Goal: Entertainment & Leisure: Consume media (video, audio)

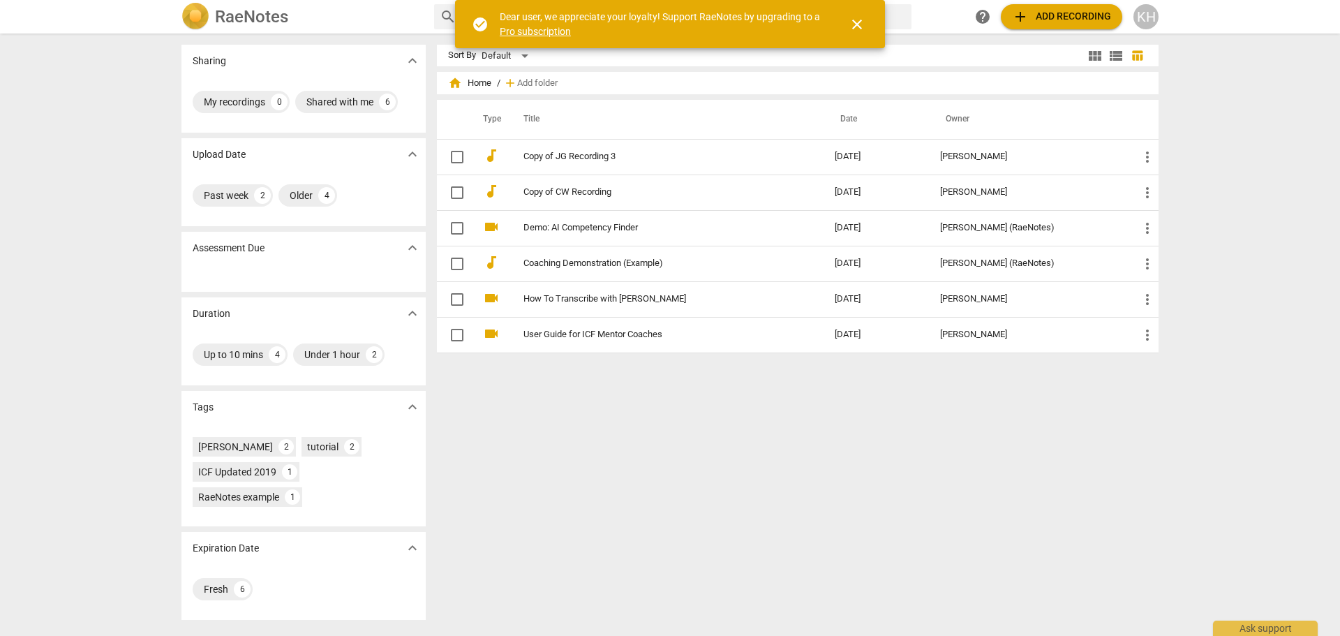
click at [112, 208] on div "Sharing expand_more My recordings 0 Shared with me 6 Upload Date expand_more Pa…" at bounding box center [670, 335] width 1340 height 601
click at [861, 27] on span "close" at bounding box center [857, 24] width 17 height 17
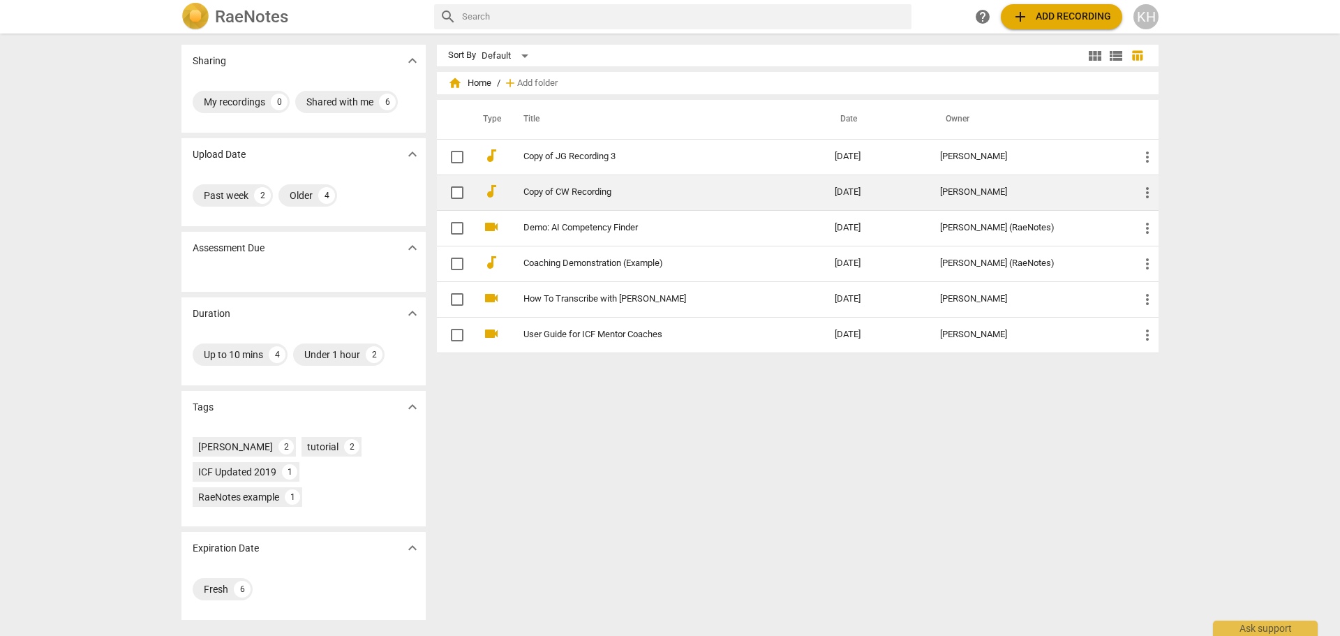
click at [565, 188] on link "Copy of CW Recording" at bounding box center [654, 192] width 261 height 10
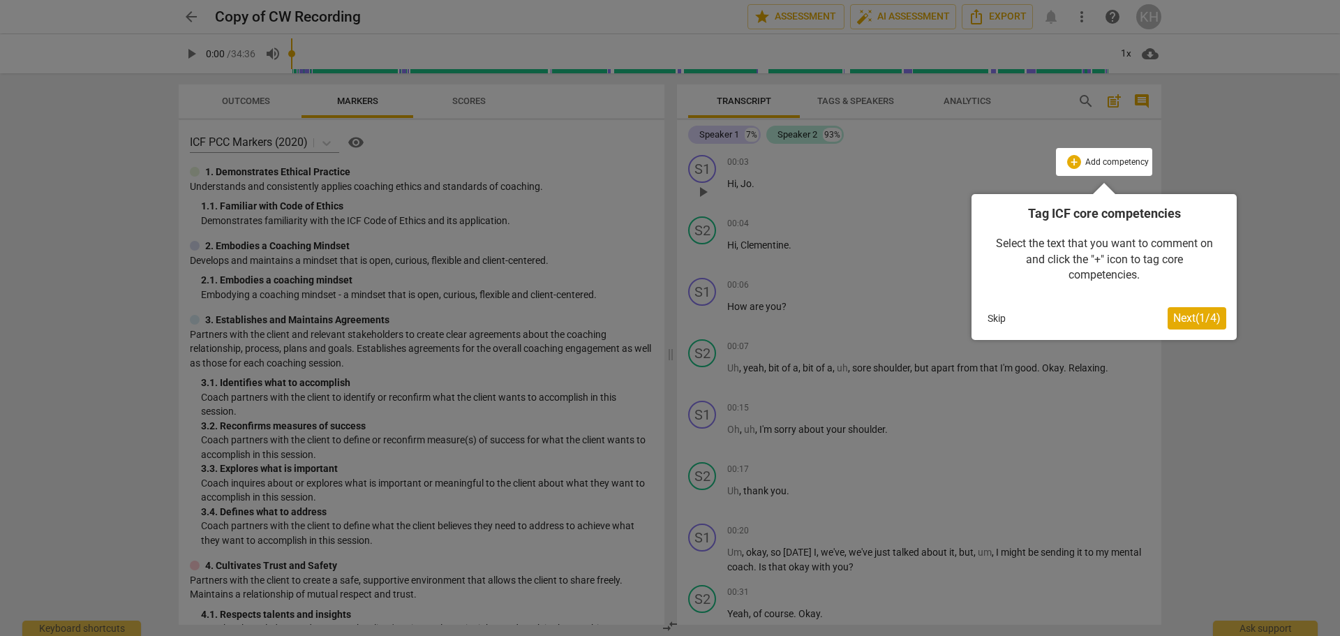
click at [997, 323] on button "Skip" at bounding box center [996, 318] width 29 height 21
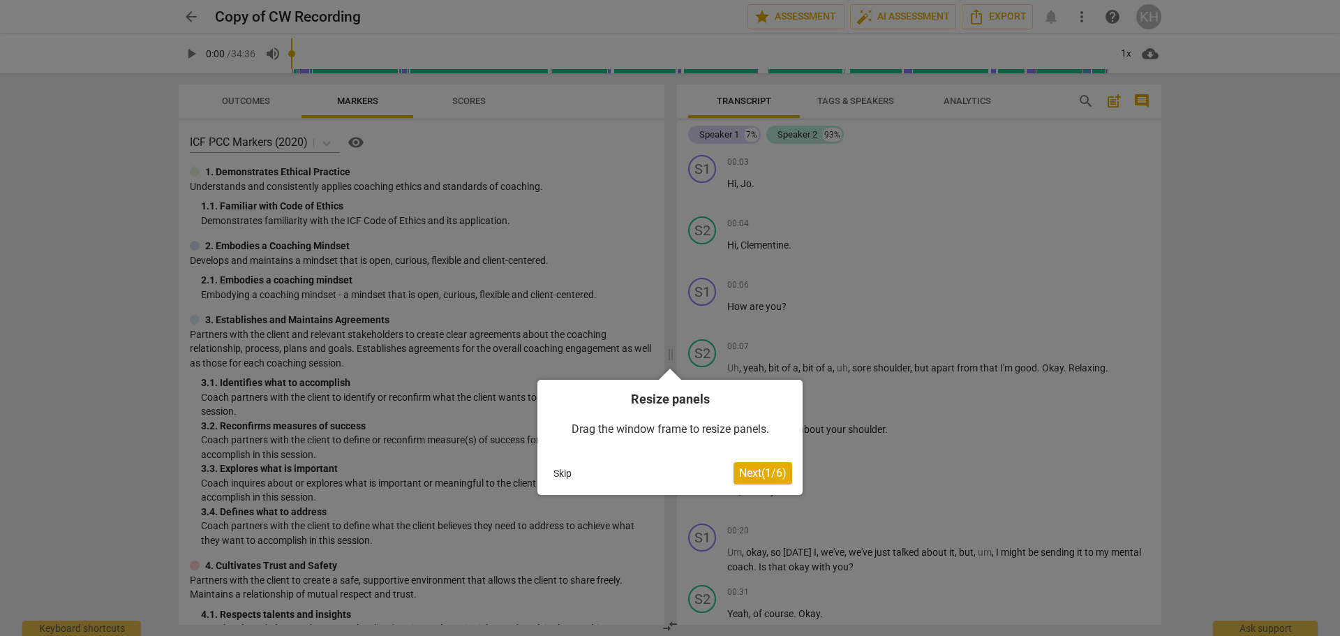
click at [561, 475] on button "Skip" at bounding box center [562, 473] width 29 height 21
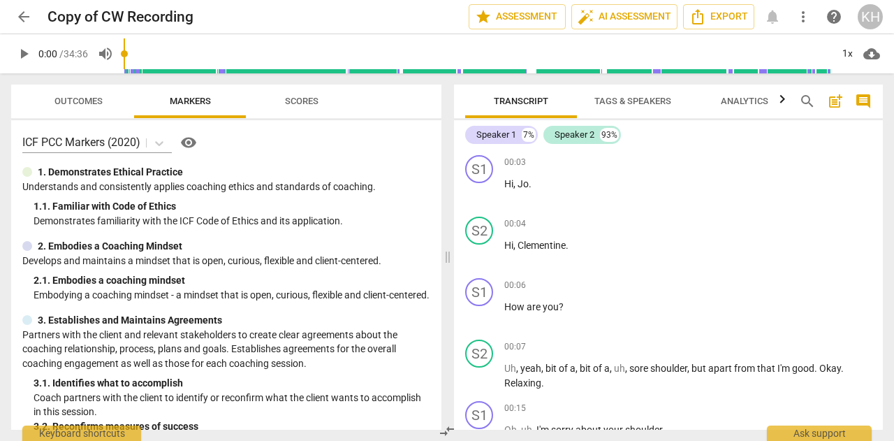
click at [24, 52] on span "play_arrow" at bounding box center [23, 53] width 17 height 17
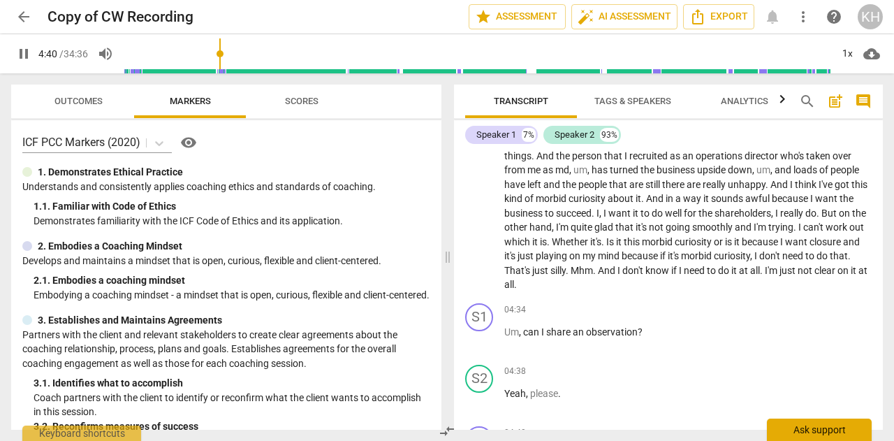
scroll to position [1275, 0]
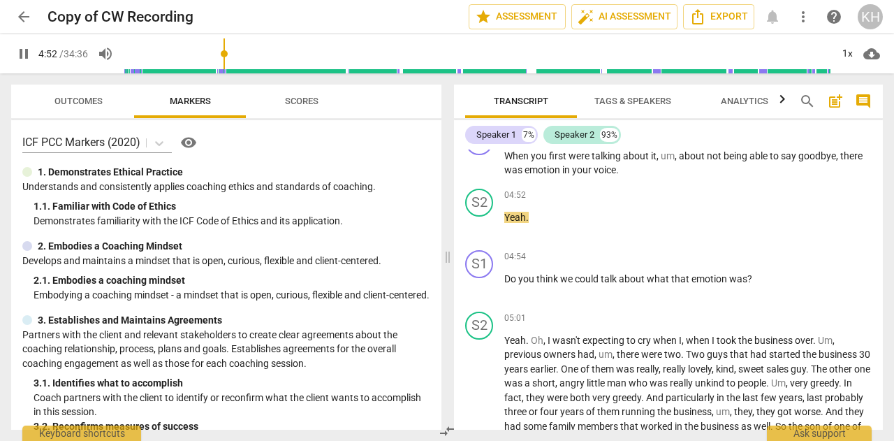
click at [25, 49] on span "pause" at bounding box center [23, 53] width 17 height 17
click at [26, 52] on span "play_arrow" at bounding box center [23, 53] width 17 height 17
click at [24, 51] on span "pause" at bounding box center [23, 53] width 17 height 17
click at [23, 54] on span "play_arrow" at bounding box center [23, 53] width 17 height 17
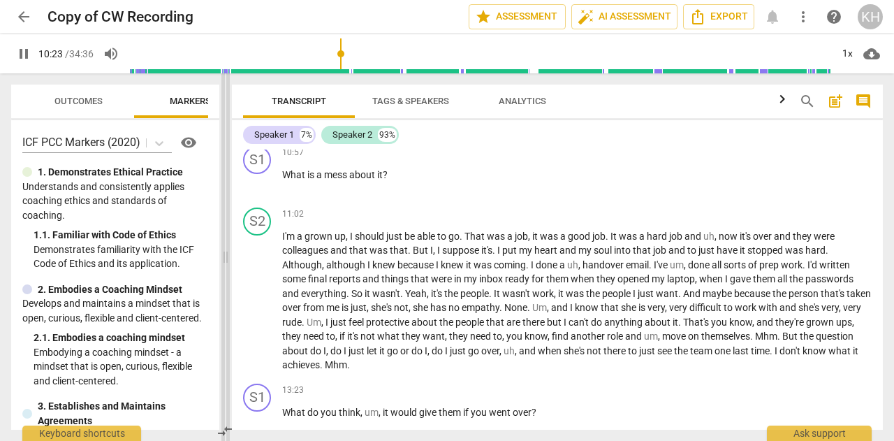
scroll to position [1688, 0]
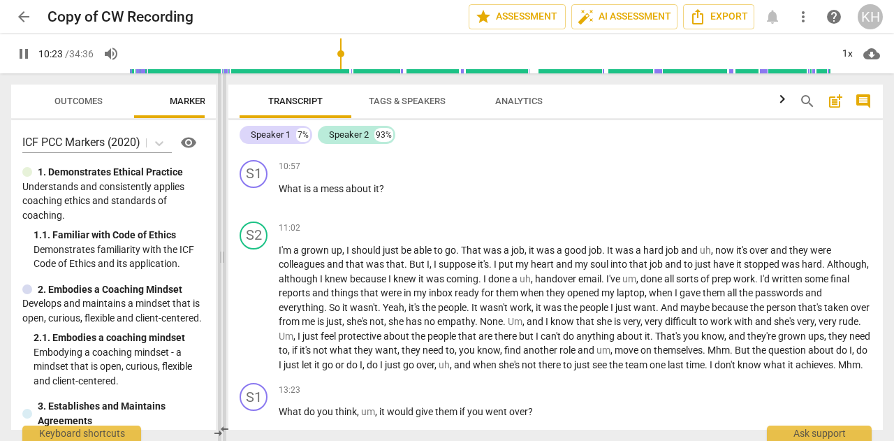
drag, startPoint x: 447, startPoint y: 254, endPoint x: 221, endPoint y: 249, distance: 225.5
click at [221, 249] on span at bounding box center [222, 256] width 8 height 367
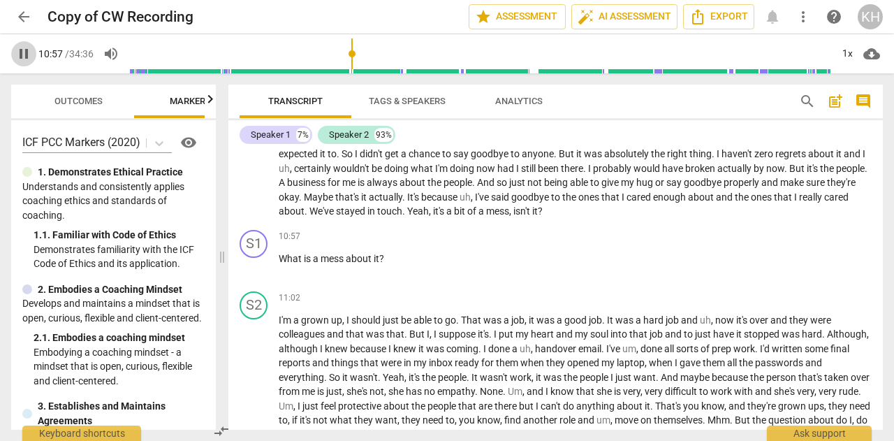
click at [24, 52] on span "pause" at bounding box center [23, 53] width 17 height 17
click at [24, 58] on span "play_arrow" at bounding box center [23, 53] width 17 height 17
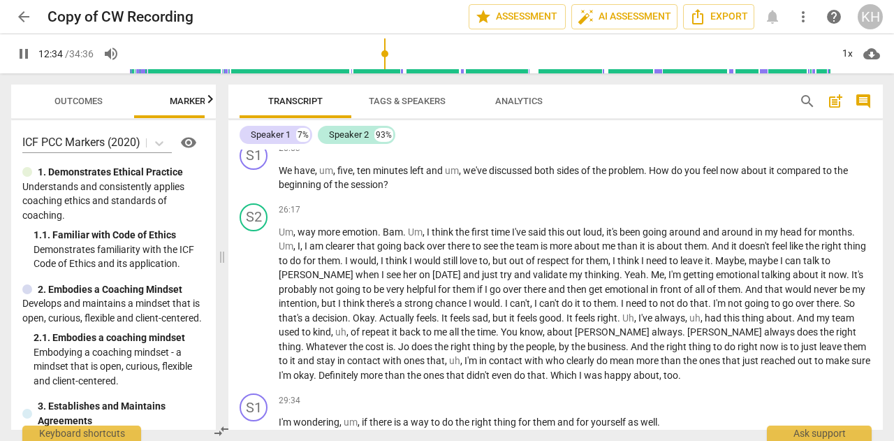
scroll to position [2945, 0]
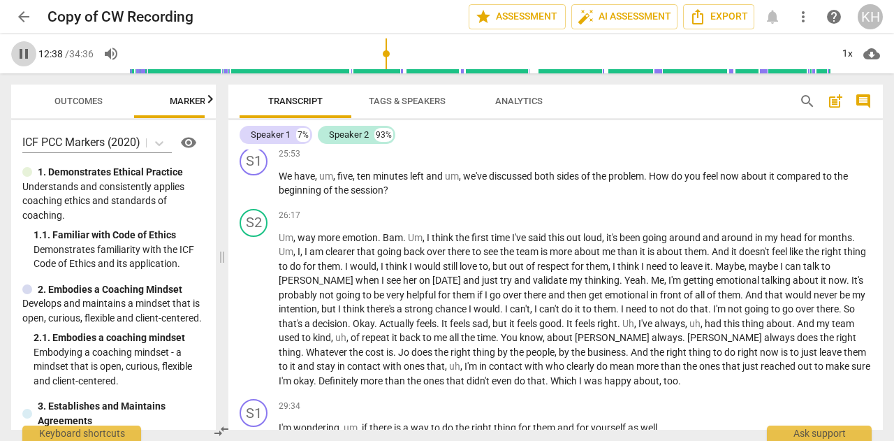
click at [27, 49] on span "pause" at bounding box center [23, 53] width 17 height 17
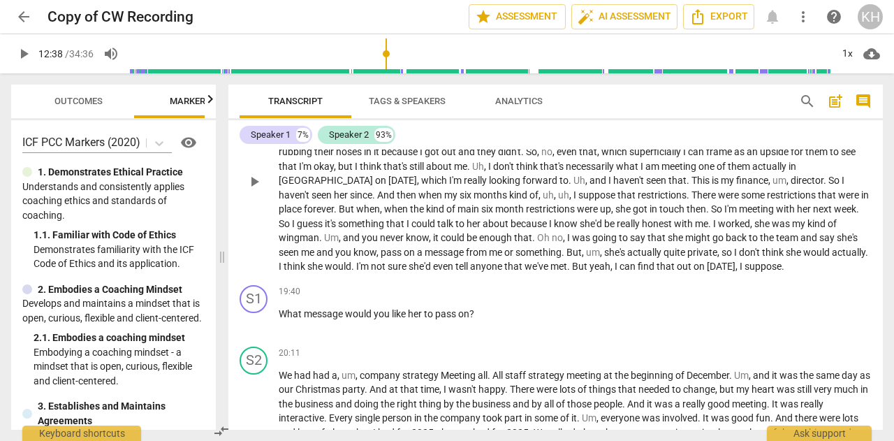
scroll to position [1955, 0]
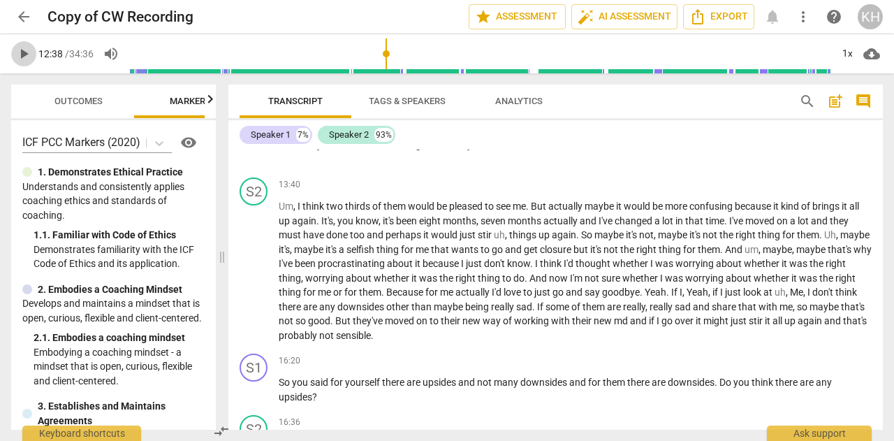
click at [24, 54] on span "play_arrow" at bounding box center [23, 53] width 17 height 17
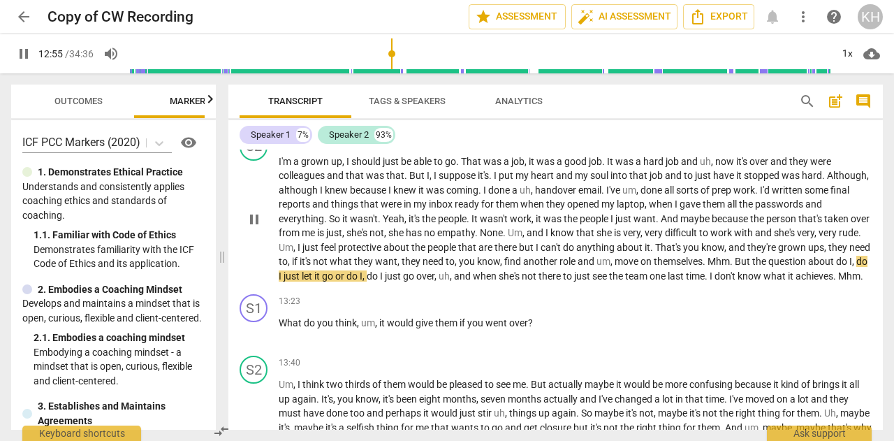
scroll to position [1745, 0]
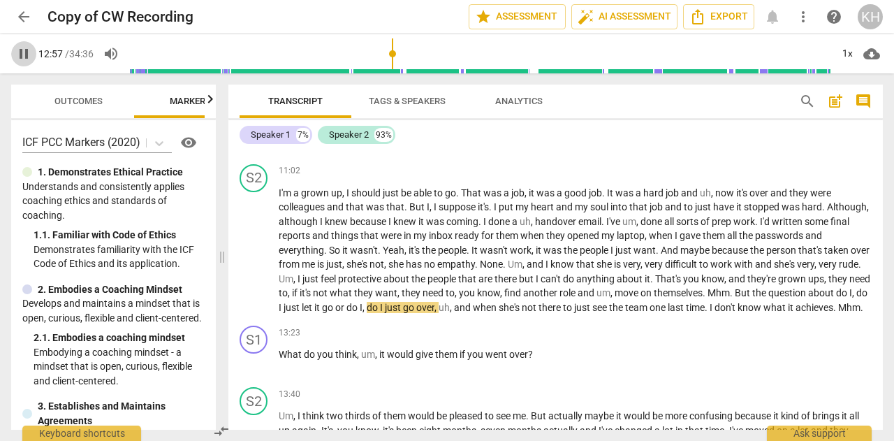
click at [25, 52] on span "pause" at bounding box center [23, 53] width 17 height 17
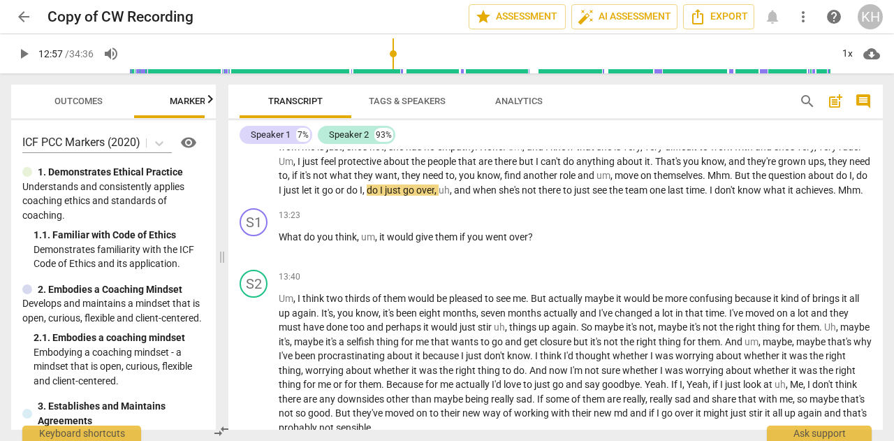
scroll to position [1885, 0]
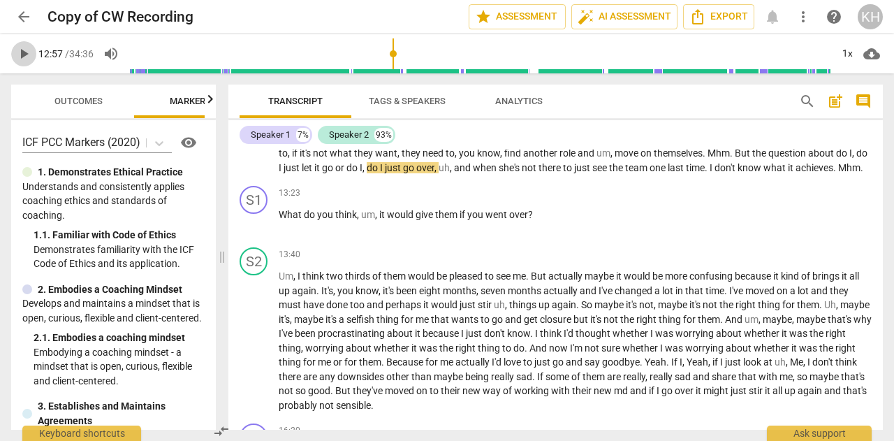
click at [25, 57] on span "play_arrow" at bounding box center [23, 53] width 17 height 17
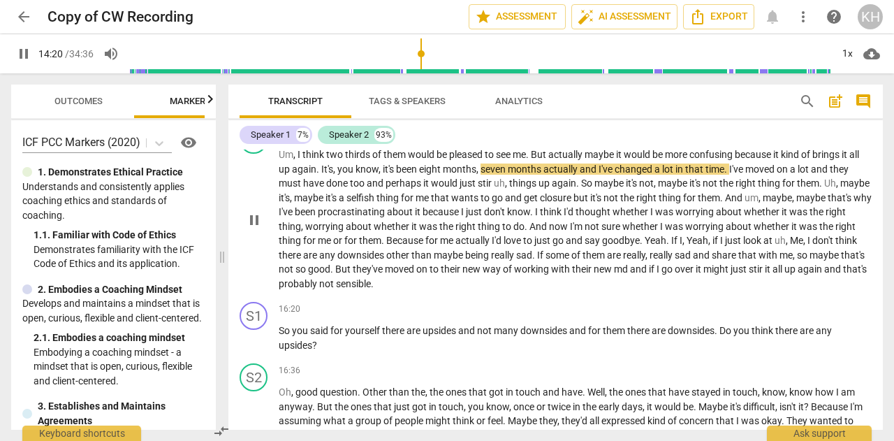
scroll to position [2025, 0]
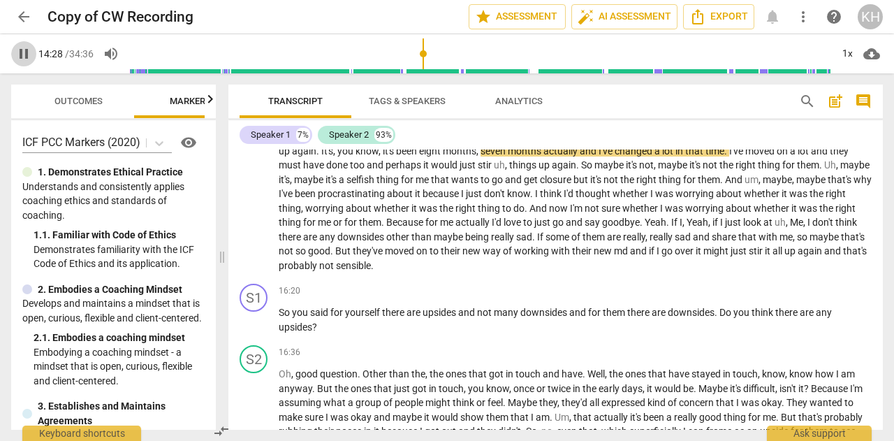
click at [26, 52] on span "pause" at bounding box center [23, 53] width 17 height 17
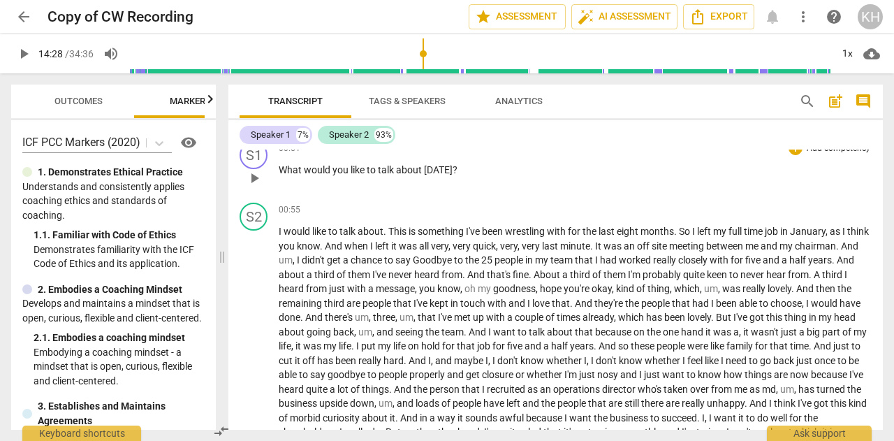
scroll to position [698, 0]
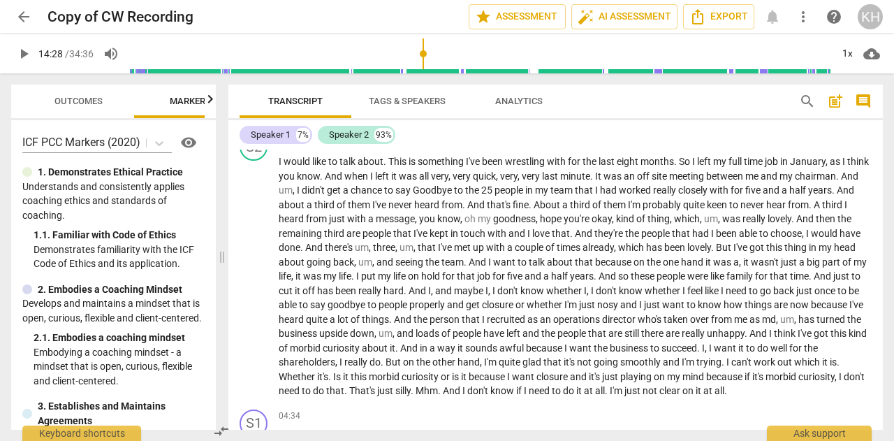
click at [25, 50] on span "play_arrow" at bounding box center [23, 53] width 17 height 17
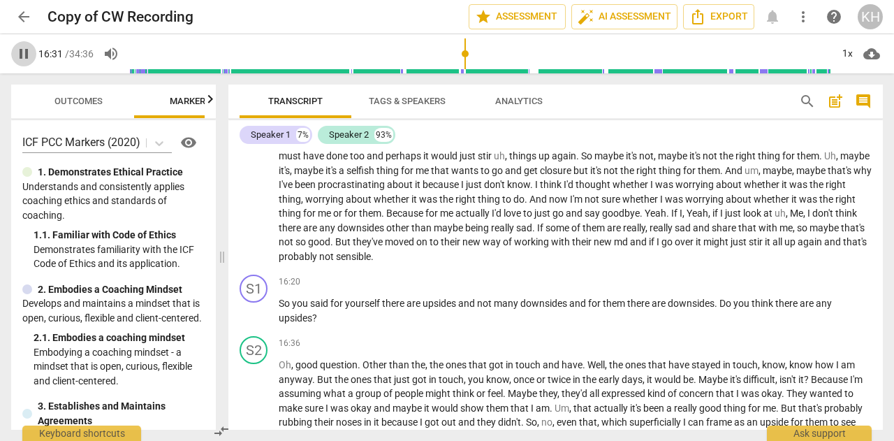
click at [27, 52] on span "pause" at bounding box center [23, 53] width 17 height 17
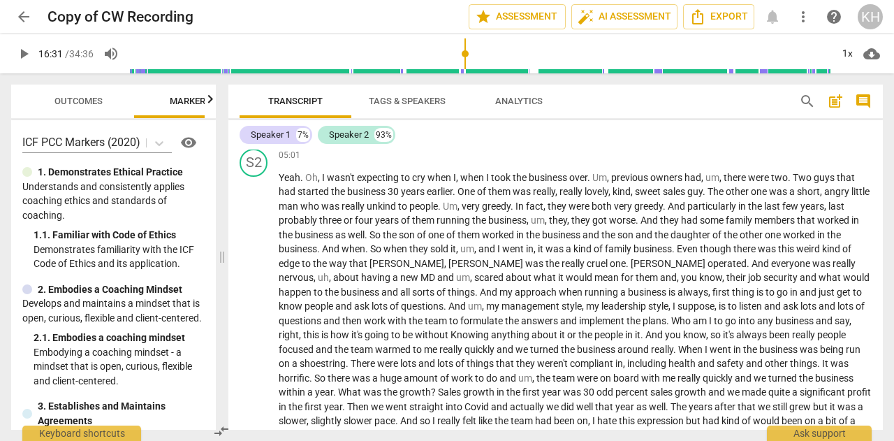
scroll to position [1196, 0]
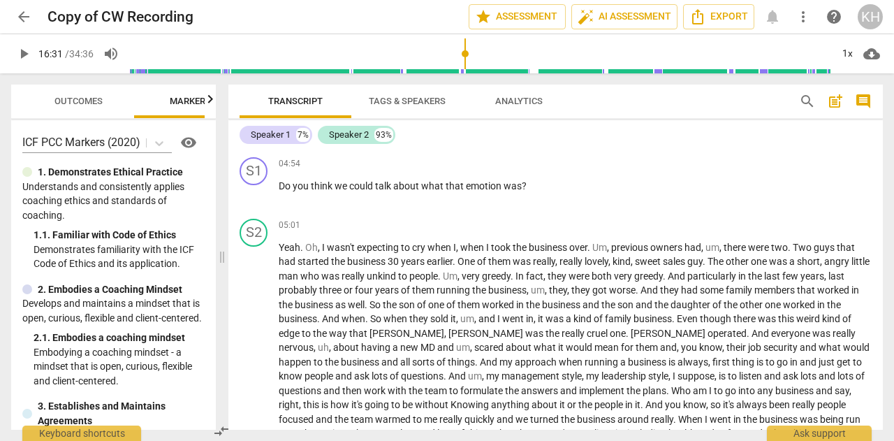
click at [12, 54] on div "play_arrow 16:31 / 34:36 volume_up 1x cloud_download" at bounding box center [447, 53] width 894 height 39
click at [20, 55] on span "play_arrow" at bounding box center [23, 53] width 17 height 17
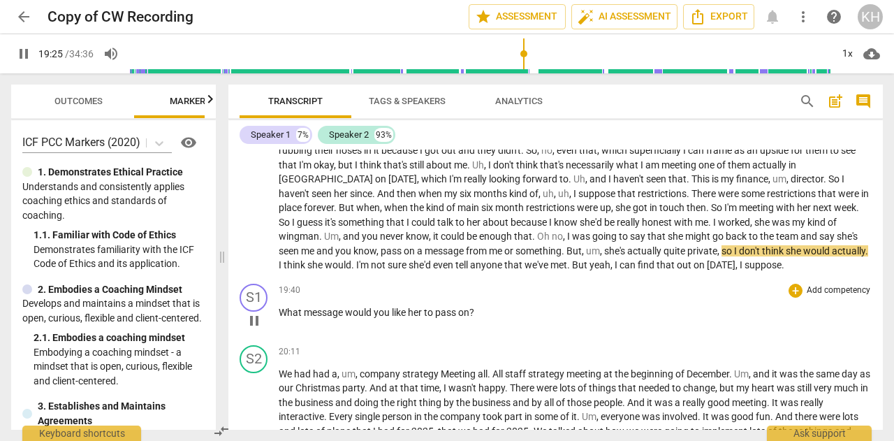
scroll to position [2326, 0]
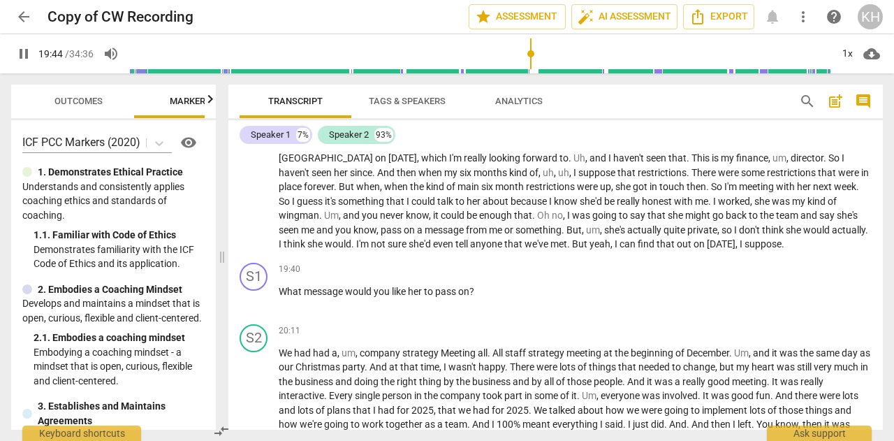
drag, startPoint x: 25, startPoint y: 56, endPoint x: 125, endPoint y: 61, distance: 100.0
click at [27, 56] on span "pause" at bounding box center [23, 53] width 17 height 17
click at [27, 55] on span "play_arrow" at bounding box center [23, 53] width 17 height 17
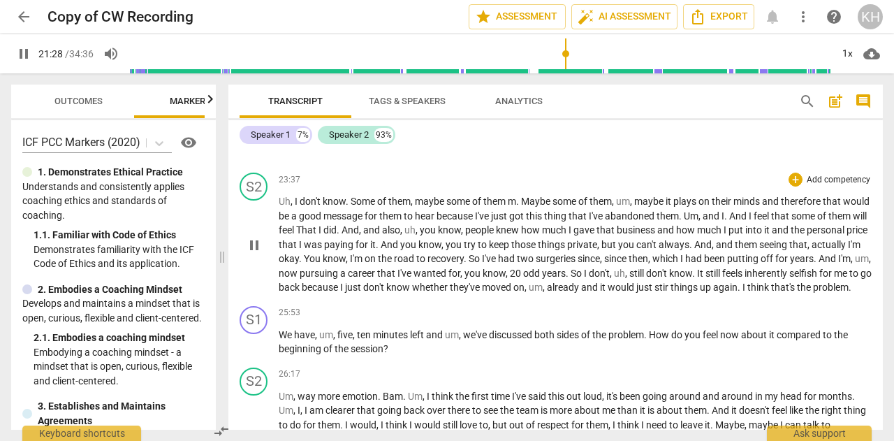
scroll to position [2818, 0]
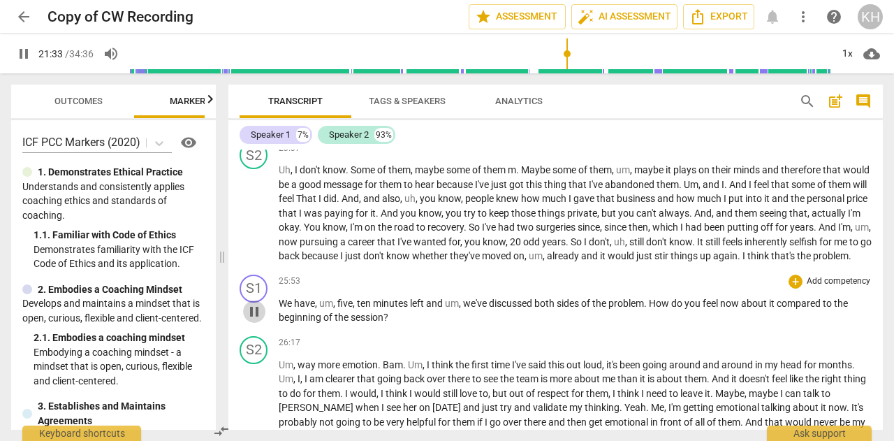
click at [257, 320] on span "pause" at bounding box center [254, 311] width 17 height 17
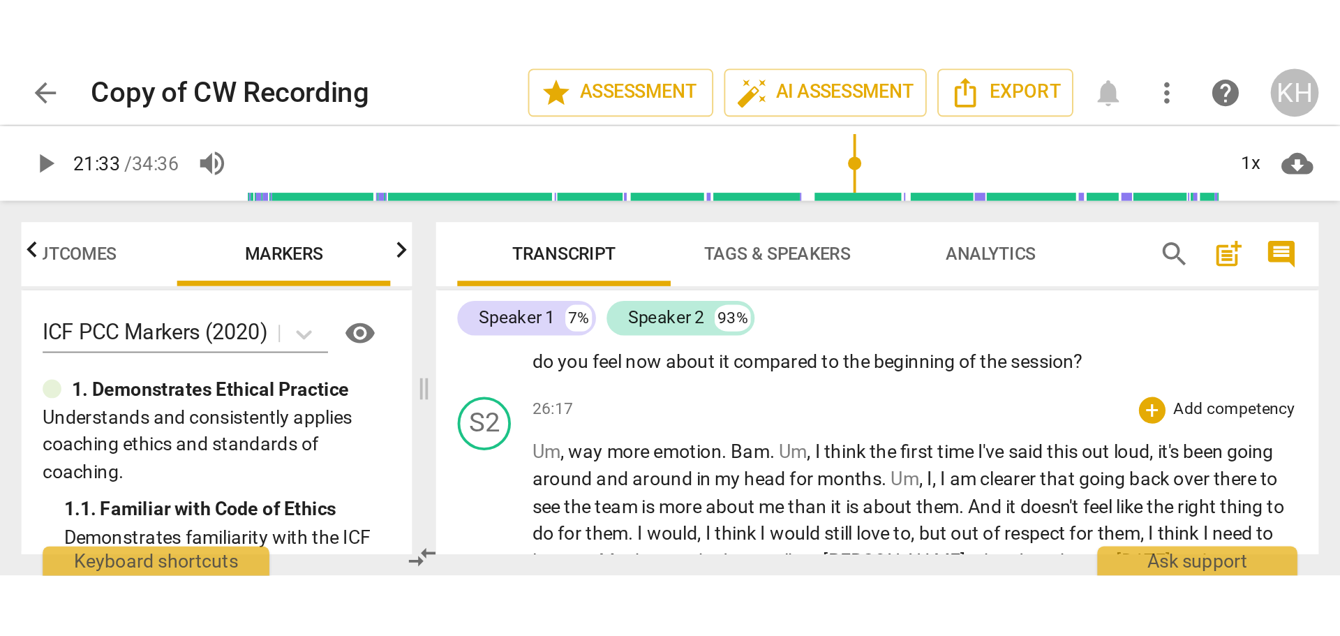
scroll to position [2749, 0]
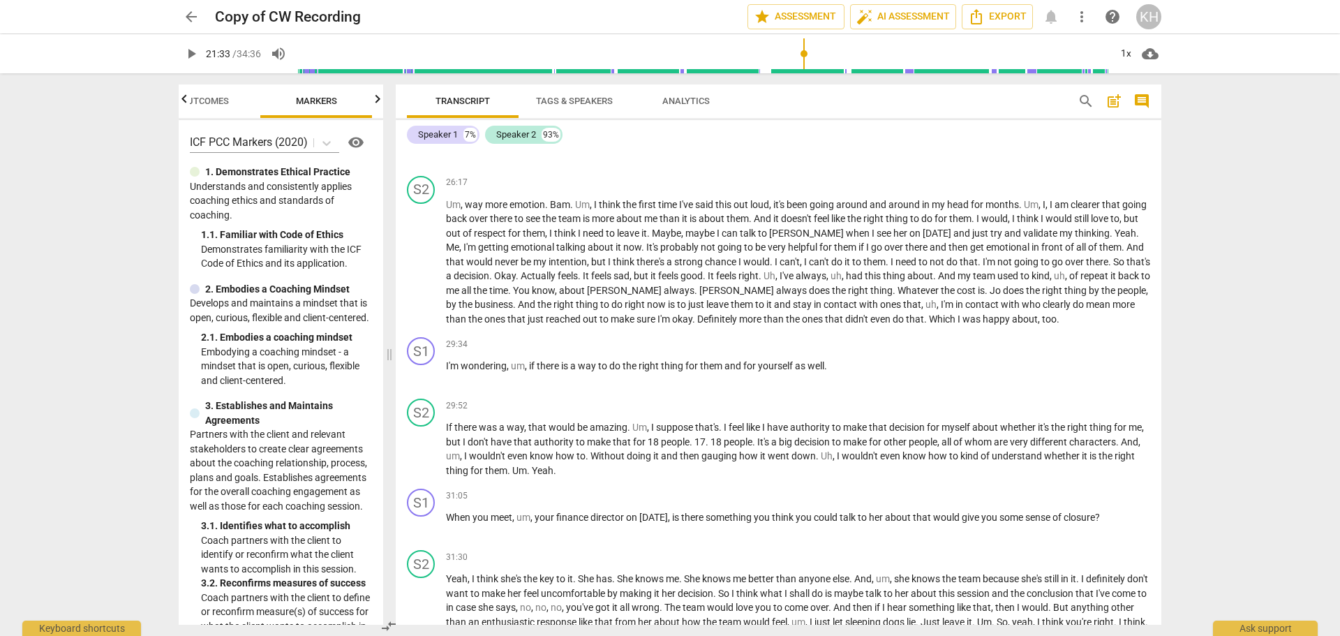
type input "1294"
